Goal: Information Seeking & Learning: Learn about a topic

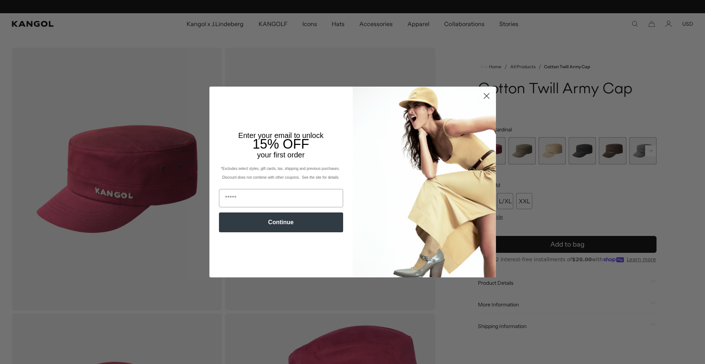
scroll to position [0, 151]
